Goal: Information Seeking & Learning: Learn about a topic

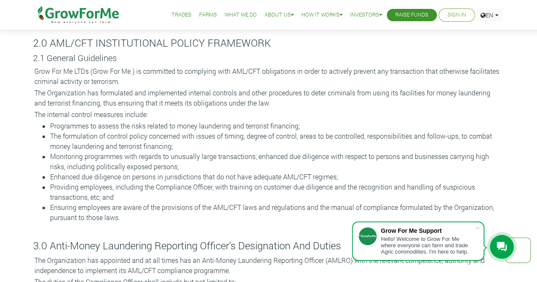
scroll to position [509, 0]
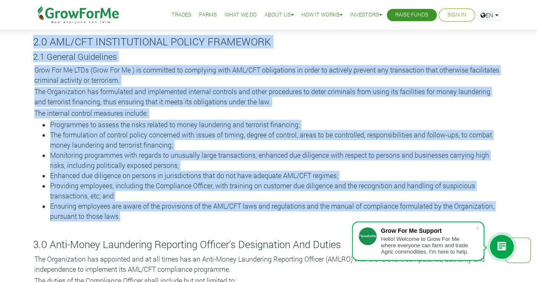
drag, startPoint x: 33, startPoint y: 40, endPoint x: 143, endPoint y: 218, distance: 209.5
copy div "2.0 AML/CFT INSTITUTIONAL POLICY FRAMEWORK 2.1 General Guidelines Grow For Me L…"
click at [241, 215] on li "Ensuring employees are aware of the provisions of the AML/CFT laws and regulati…" at bounding box center [277, 211] width 454 height 20
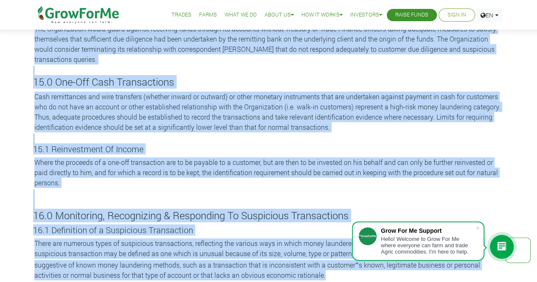
scroll to position [4904, 0]
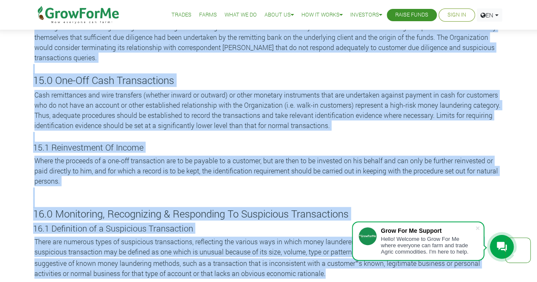
drag, startPoint x: 49, startPoint y: 43, endPoint x: 330, endPoint y: 263, distance: 357.1
copy div "Lore-Ipsum Dolorsitam Consectet Adipisc'e Seddoeiusmo Tem Incidi Utl Etdolorema…"
